Goal: Task Accomplishment & Management: Use online tool/utility

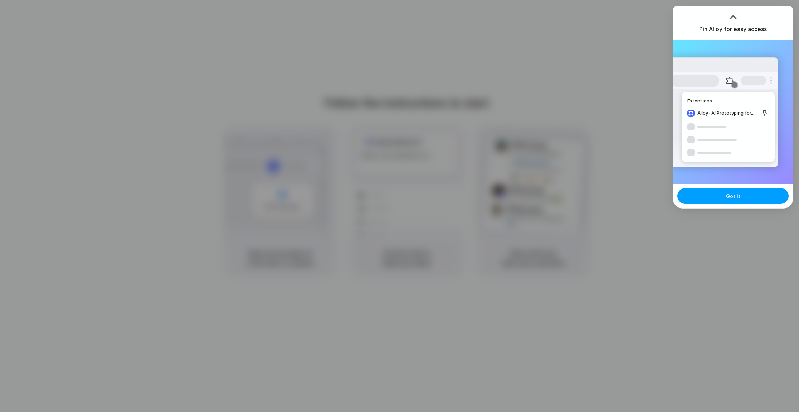
click at [761, 197] on button "Got it" at bounding box center [732, 196] width 111 height 16
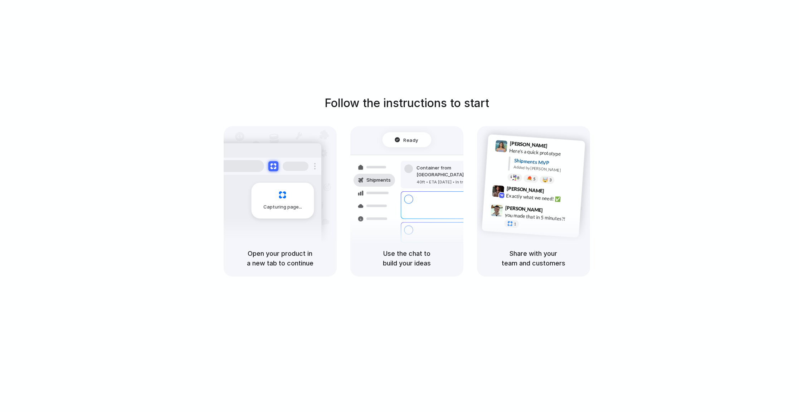
drag, startPoint x: 518, startPoint y: 58, endPoint x: 595, endPoint y: 14, distance: 88.6
click at [518, 58] on div "Follow the instructions to start Capturing page Open your product in a new tab …" at bounding box center [406, 213] width 813 height 426
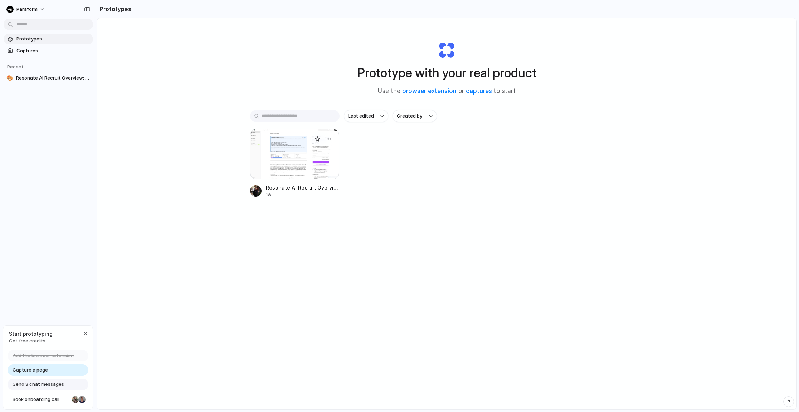
click at [291, 162] on div at bounding box center [294, 153] width 89 height 51
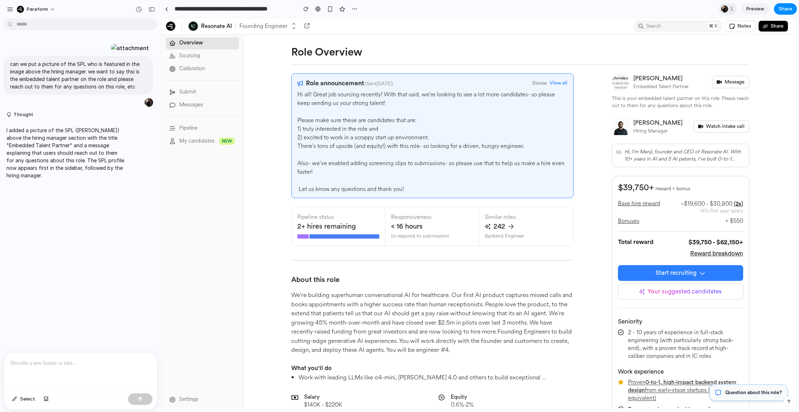
click at [84, 366] on div at bounding box center [80, 371] width 153 height 38
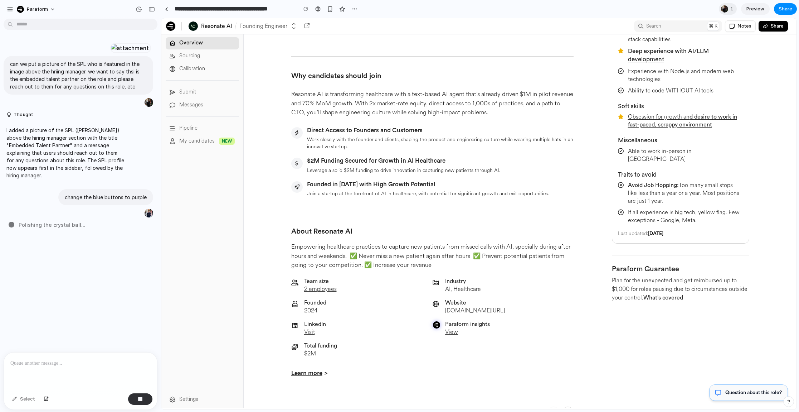
scroll to position [675, 0]
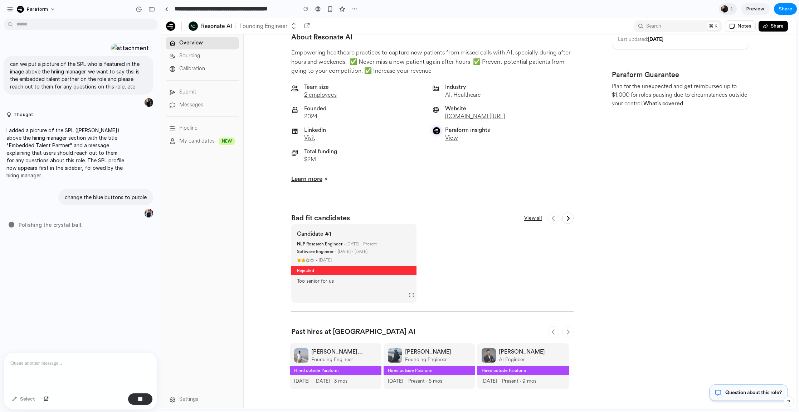
click at [347, 266] on div "Rejected" at bounding box center [353, 270] width 125 height 9
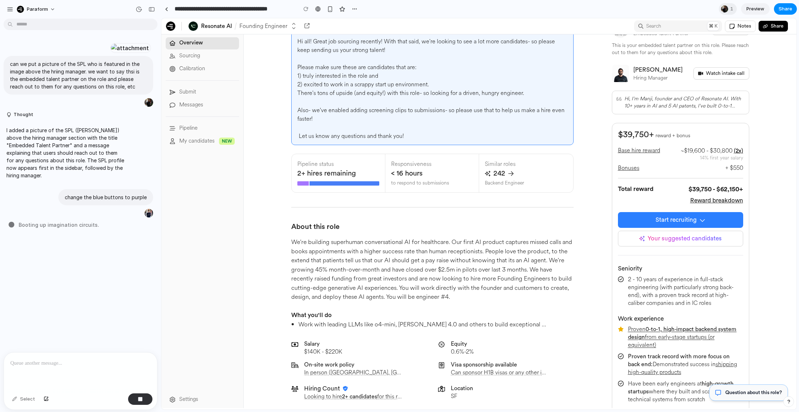
scroll to position [0, 0]
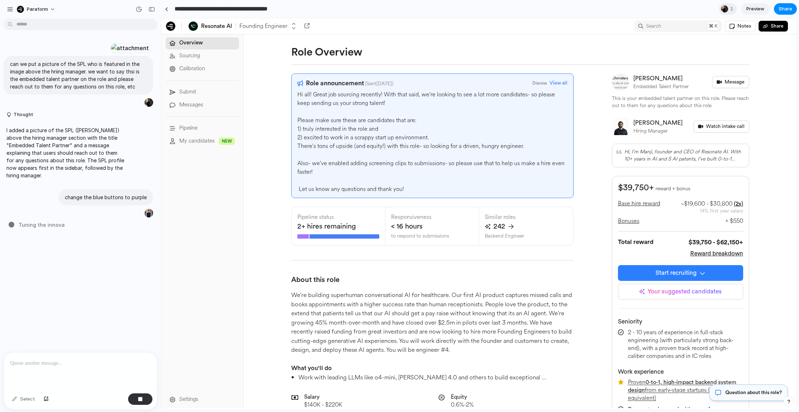
click at [262, 9] on input "**********" at bounding box center [234, 9] width 122 height 13
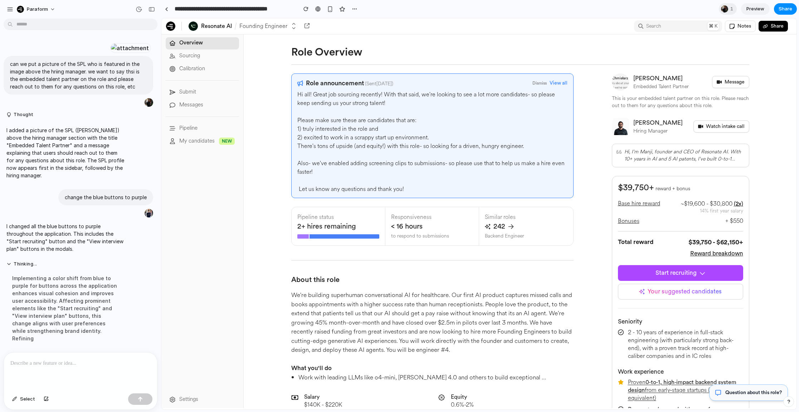
scroll to position [22, 0]
click at [670, 276] on button "Start recruiting" at bounding box center [680, 273] width 125 height 16
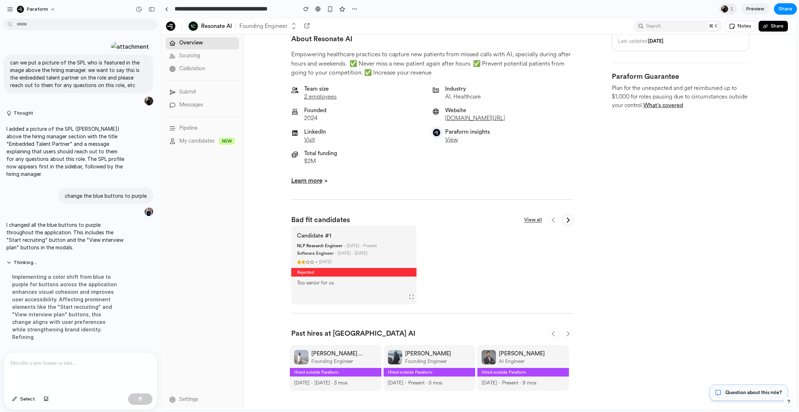
scroll to position [710, 0]
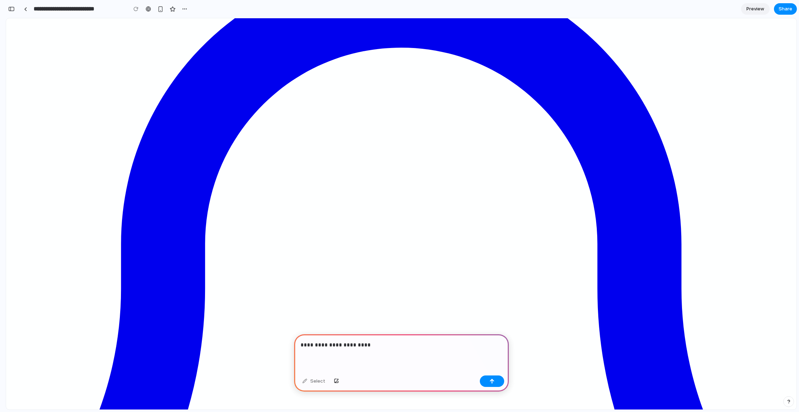
scroll to position [94, 0]
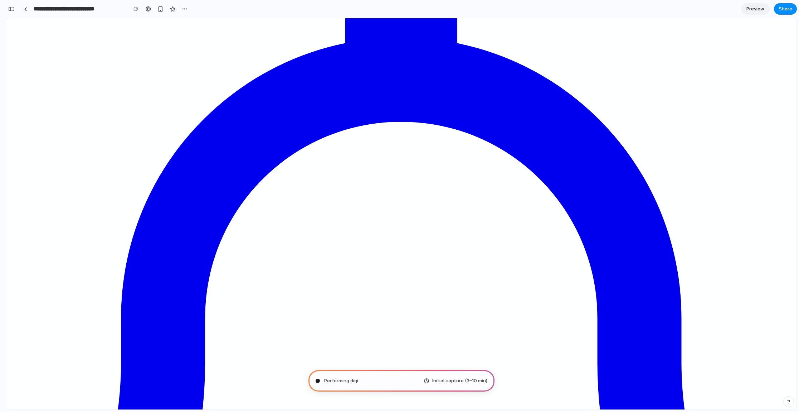
type input "**********"
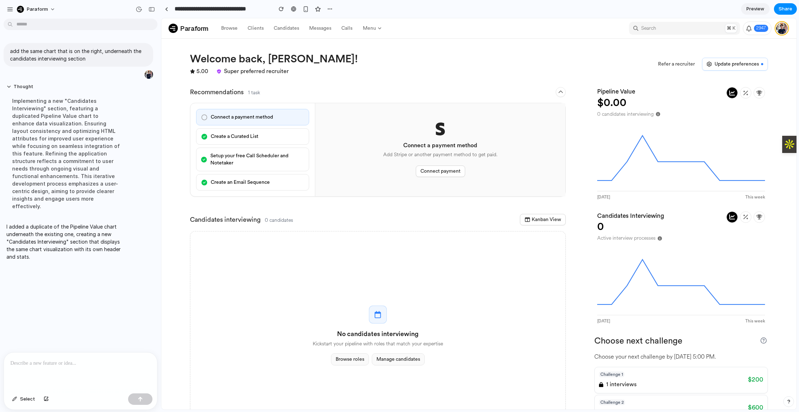
scroll to position [145, 0]
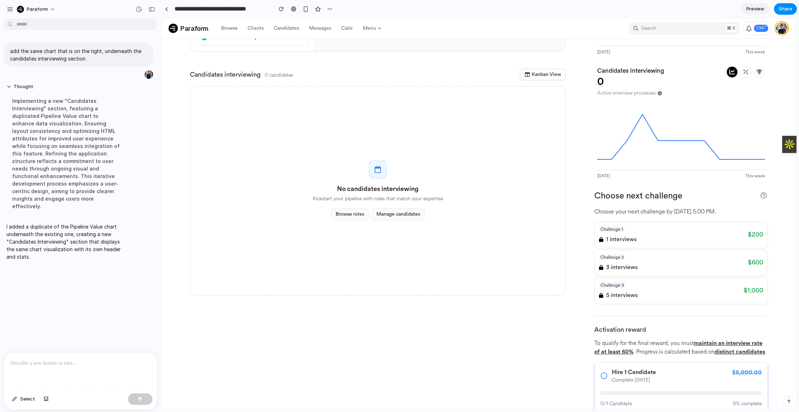
click at [79, 226] on p "I added a duplicate of the Pipeline Value chart underneath the existing one, cr…" at bounding box center [66, 242] width 120 height 38
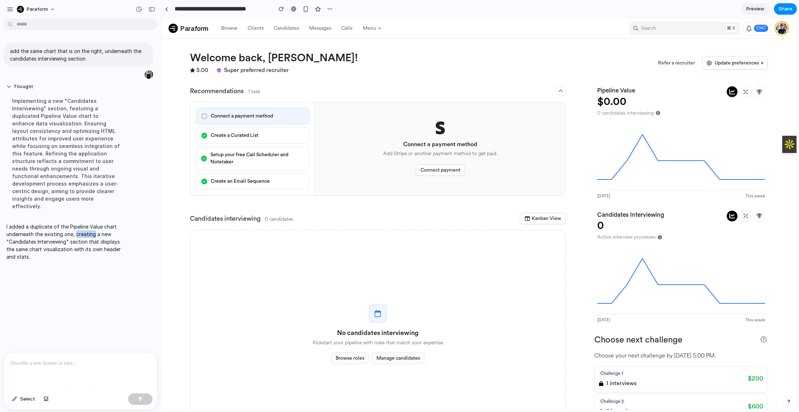
scroll to position [1, 0]
click at [745, 215] on button at bounding box center [745, 215] width 11 height 11
click at [745, 216] on button at bounding box center [745, 215] width 11 height 11
click at [743, 218] on icon at bounding box center [746, 215] width 6 height 6
click at [726, 218] on div at bounding box center [745, 215] width 39 height 11
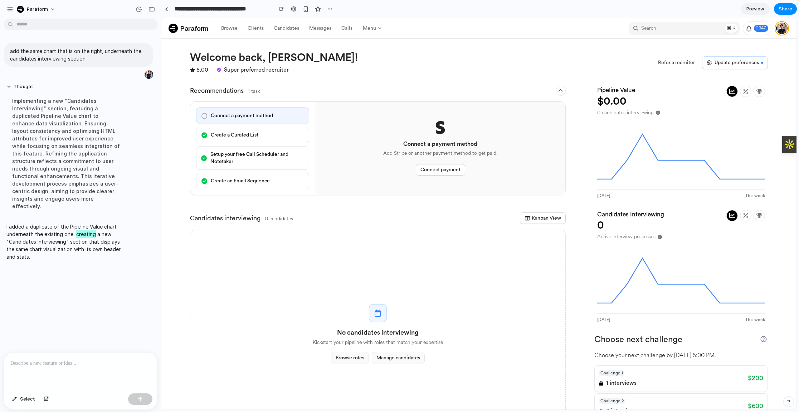
click at [729, 216] on icon at bounding box center [732, 215] width 6 height 6
click at [655, 287] on icon at bounding box center [681, 277] width 168 height 70
click at [653, 270] on icon at bounding box center [681, 277] width 168 height 70
drag, startPoint x: 653, startPoint y: 270, endPoint x: 626, endPoint y: 228, distance: 50.4
click at [652, 267] on icon at bounding box center [681, 277] width 168 height 70
